Goal: Information Seeking & Learning: Learn about a topic

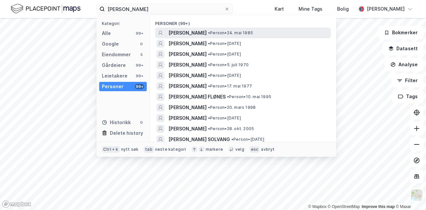
type input "[PERSON_NAME]"
click at [189, 34] on span "[PERSON_NAME]" at bounding box center [187, 33] width 38 height 8
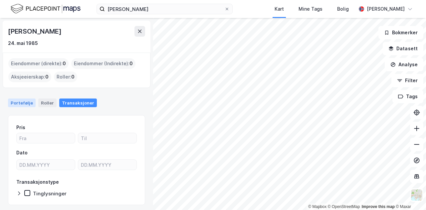
click at [14, 100] on div "Portefølje" at bounding box center [22, 102] width 28 height 9
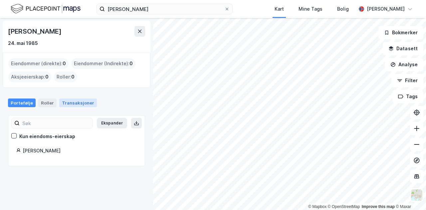
click at [81, 104] on div "Transaksjoner" at bounding box center [78, 102] width 38 height 9
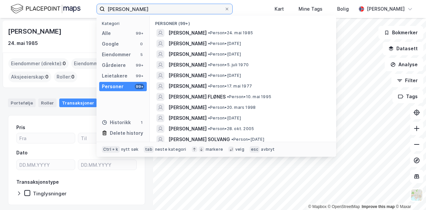
click at [149, 9] on input "[PERSON_NAME]" at bounding box center [164, 9] width 119 height 10
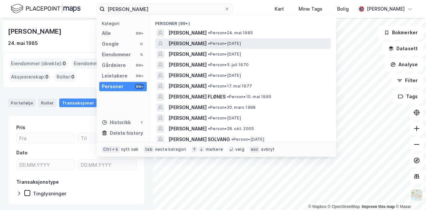
click at [186, 43] on span "[PERSON_NAME]" at bounding box center [187, 44] width 38 height 8
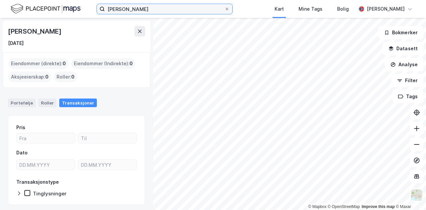
click at [157, 11] on input "[PERSON_NAME]" at bounding box center [164, 9] width 119 height 10
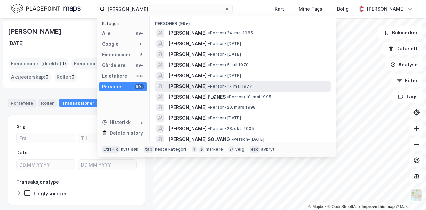
click at [221, 81] on div "[PERSON_NAME] • Person • 17. mai 1977" at bounding box center [243, 86] width 176 height 11
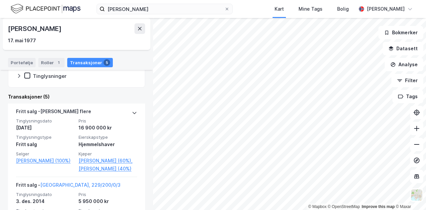
scroll to position [119, 0]
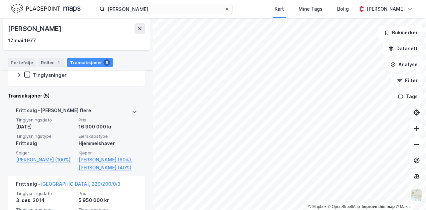
click at [122, 127] on div "16 900 000 kr" at bounding box center [107, 127] width 59 height 8
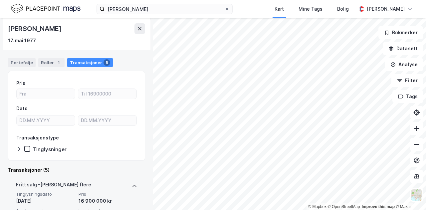
scroll to position [0, 0]
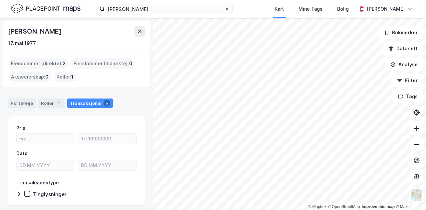
click at [57, 107] on div "Portefølje Roller 1 Transaksjoner 5" at bounding box center [76, 100] width 153 height 20
click at [55, 101] on div "1" at bounding box center [58, 103] width 7 height 7
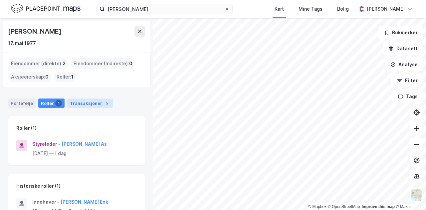
click at [75, 101] on div "Transaksjoner 5" at bounding box center [90, 102] width 46 height 9
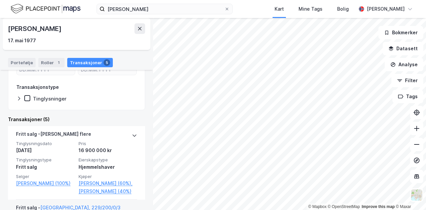
scroll to position [94, 0]
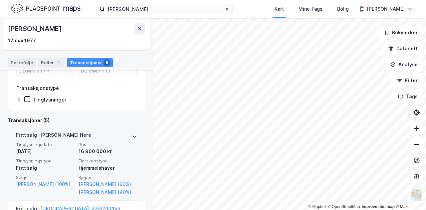
click at [56, 145] on span "Tinglysningsdato" at bounding box center [45, 145] width 59 height 6
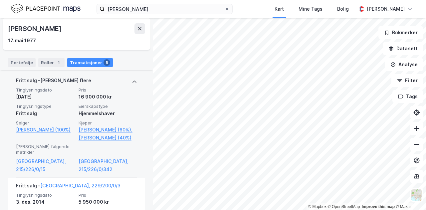
scroll to position [154, 0]
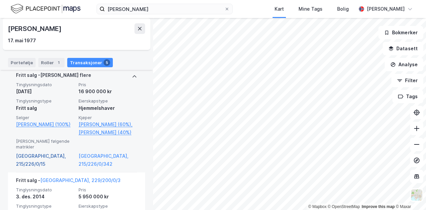
click at [52, 152] on link "[GEOGRAPHIC_DATA], 215/226/0/15" at bounding box center [45, 160] width 59 height 16
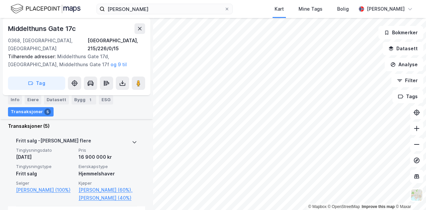
scroll to position [223, 0]
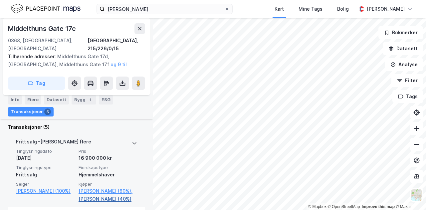
click at [99, 195] on link "[PERSON_NAME] (40%)" at bounding box center [107, 199] width 59 height 8
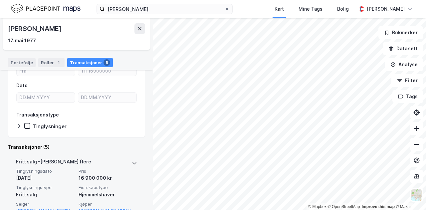
scroll to position [136, 0]
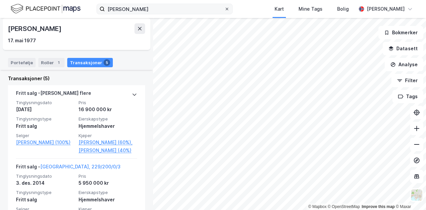
click at [229, 9] on icon at bounding box center [227, 9] width 4 height 4
click at [224, 9] on input "[PERSON_NAME]" at bounding box center [164, 9] width 119 height 10
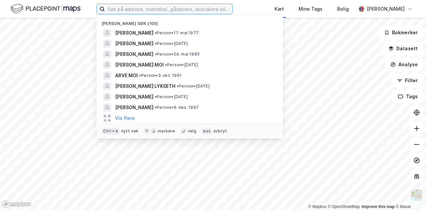
click at [199, 8] on input at bounding box center [168, 9] width 127 height 10
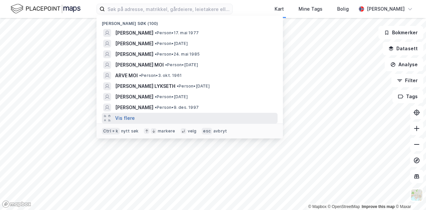
click at [123, 121] on button "Vis flere" at bounding box center [125, 118] width 20 height 8
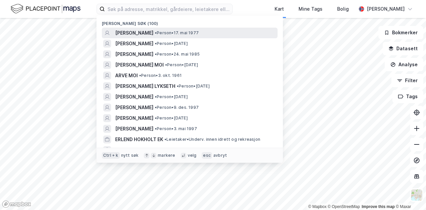
drag, startPoint x: 225, startPoint y: 35, endPoint x: 232, endPoint y: 33, distance: 7.8
click at [232, 33] on div "[PERSON_NAME] • Person • 17. mai 1977" at bounding box center [195, 33] width 161 height 8
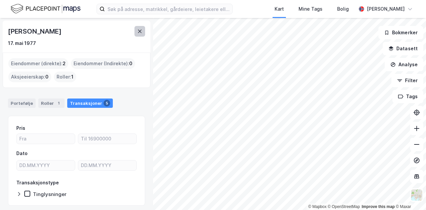
click at [139, 32] on icon at bounding box center [140, 31] width 4 height 3
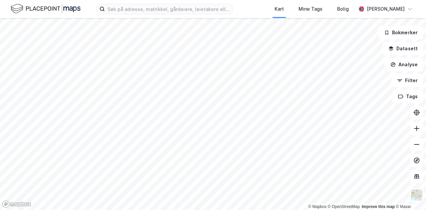
click at [145, 16] on div "Kart Mine Tags [PERSON_NAME] Bratfos" at bounding box center [213, 9] width 426 height 18
click at [146, 15] on div "Kart Mine Tags [PERSON_NAME] Bratfos" at bounding box center [213, 9] width 426 height 18
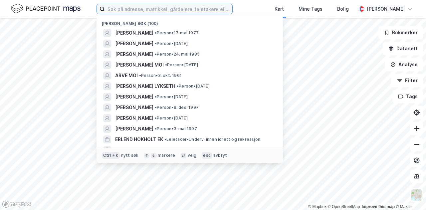
click at [147, 13] on input at bounding box center [168, 9] width 127 height 10
drag, startPoint x: 142, startPoint y: 34, endPoint x: 99, endPoint y: 31, distance: 43.0
click at [99, 31] on div "[PERSON_NAME] • Person • 17. mai 1977" at bounding box center [189, 33] width 186 height 11
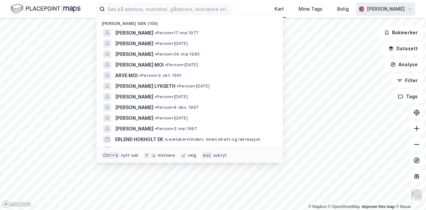
click at [403, 14] on div "[PERSON_NAME]" at bounding box center [385, 8] width 59 height 13
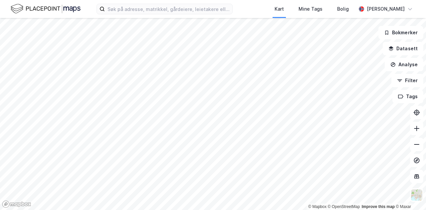
click at [15, 7] on img at bounding box center [46, 9] width 70 height 12
